Goal: Check status: Check status

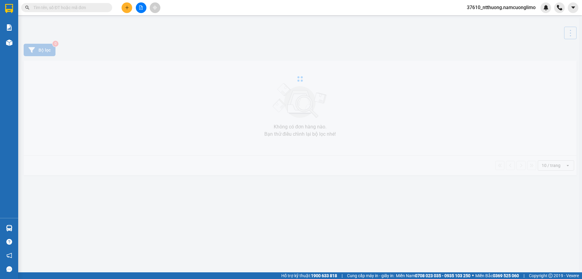
click at [85, 8] on input "text" at bounding box center [69, 7] width 72 height 7
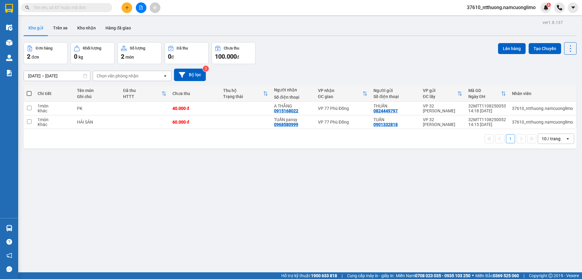
paste input "02422103300"
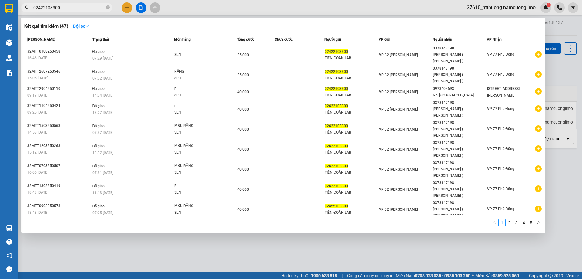
type input "02422103300"
click at [204, 8] on div at bounding box center [291, 139] width 582 height 279
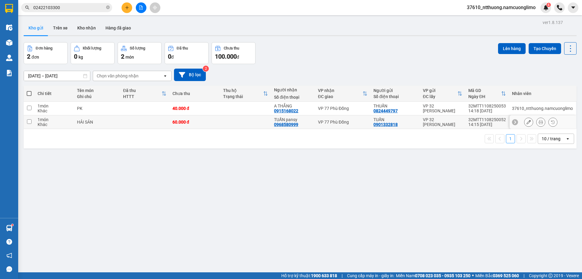
click at [255, 126] on td at bounding box center [245, 122] width 51 height 14
checkbox input "true"
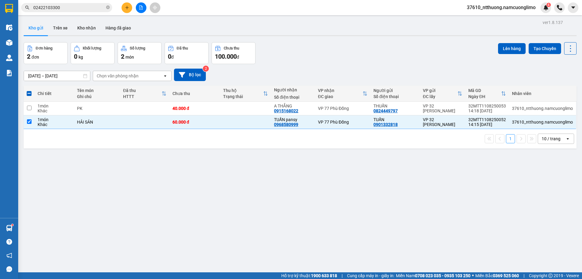
drag, startPoint x: 82, startPoint y: 29, endPoint x: 26, endPoint y: 32, distance: 55.3
click at [77, 30] on button "Kho nhận" at bounding box center [87, 28] width 28 height 15
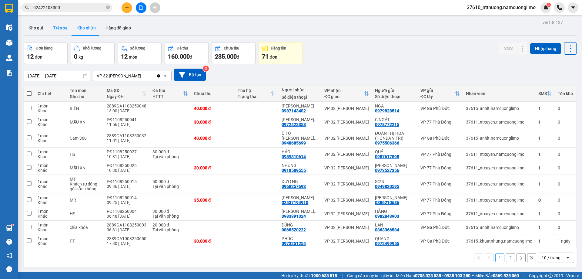
click at [71, 25] on button "Trên xe" at bounding box center [60, 28] width 24 height 15
type input "[DATE] – [DATE]"
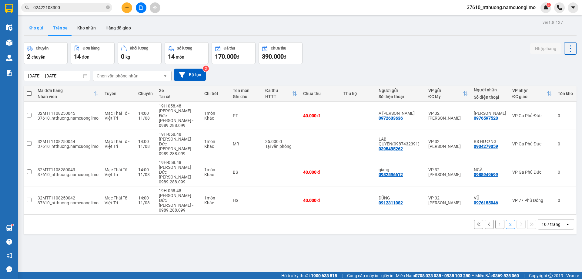
click at [43, 35] on button "Kho gửi" at bounding box center [36, 28] width 25 height 15
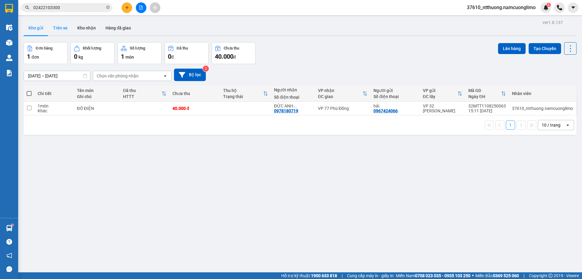
click at [61, 34] on button "Trên xe" at bounding box center [60, 28] width 24 height 15
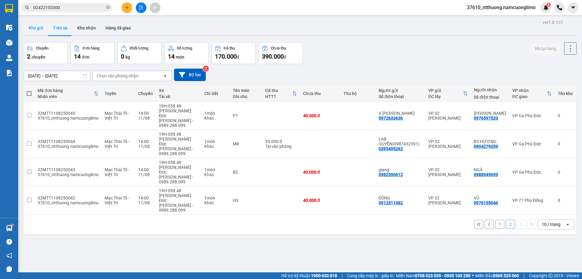
click at [35, 31] on button "Kho gửi" at bounding box center [36, 28] width 25 height 15
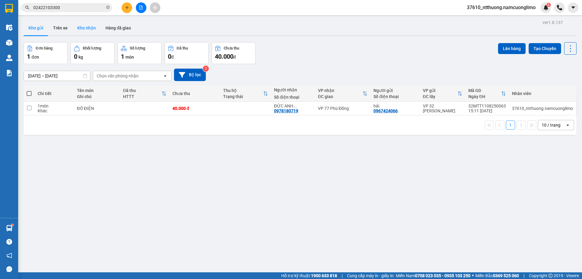
click at [84, 30] on button "Kho nhận" at bounding box center [87, 28] width 28 height 15
